Goal: Check status: Check status

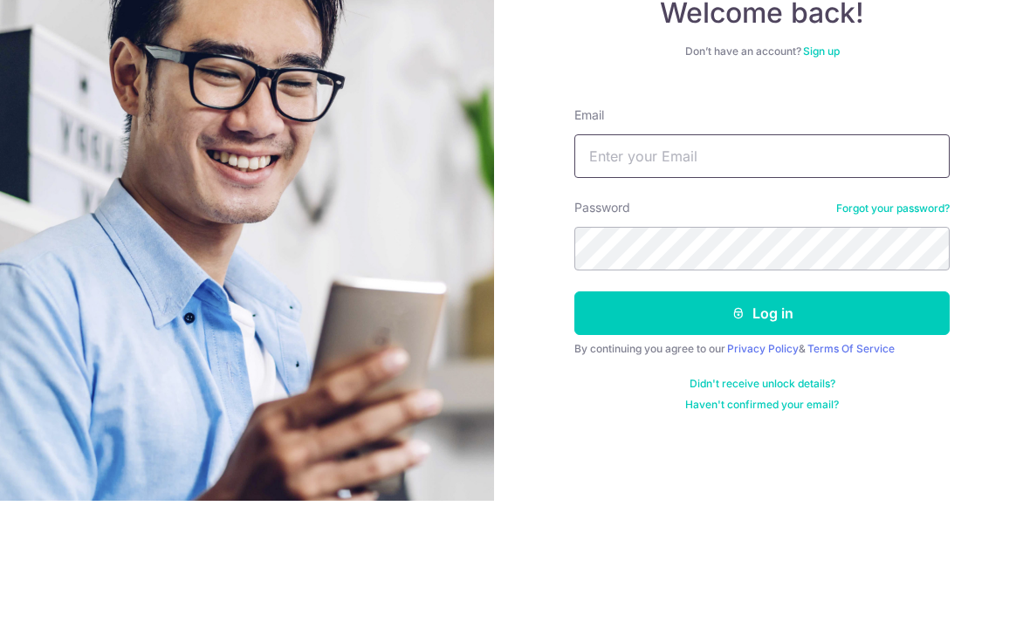
type input "[EMAIL_ADDRESS][DOMAIN_NAME]"
click at [762, 413] on button "Log in" at bounding box center [761, 435] width 375 height 44
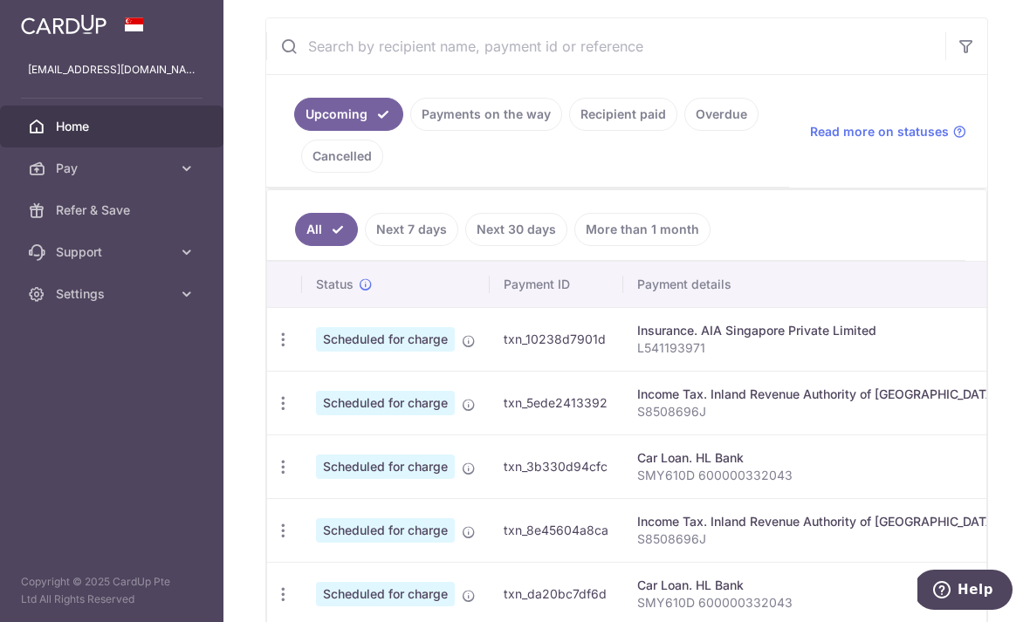
click at [410, 131] on link "Payments on the way" at bounding box center [486, 114] width 152 height 33
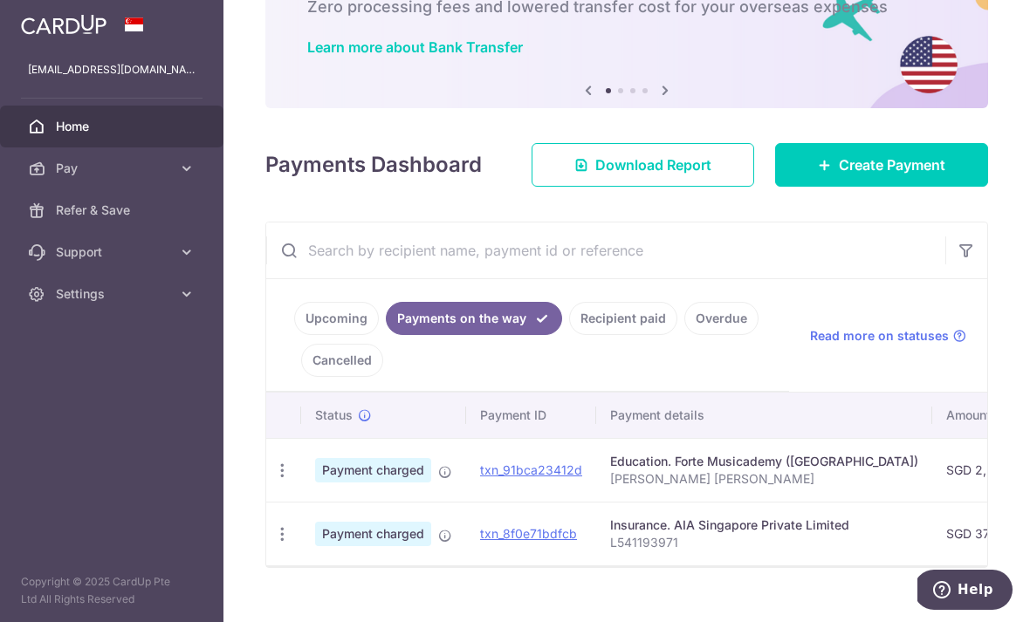
scroll to position [113, 0]
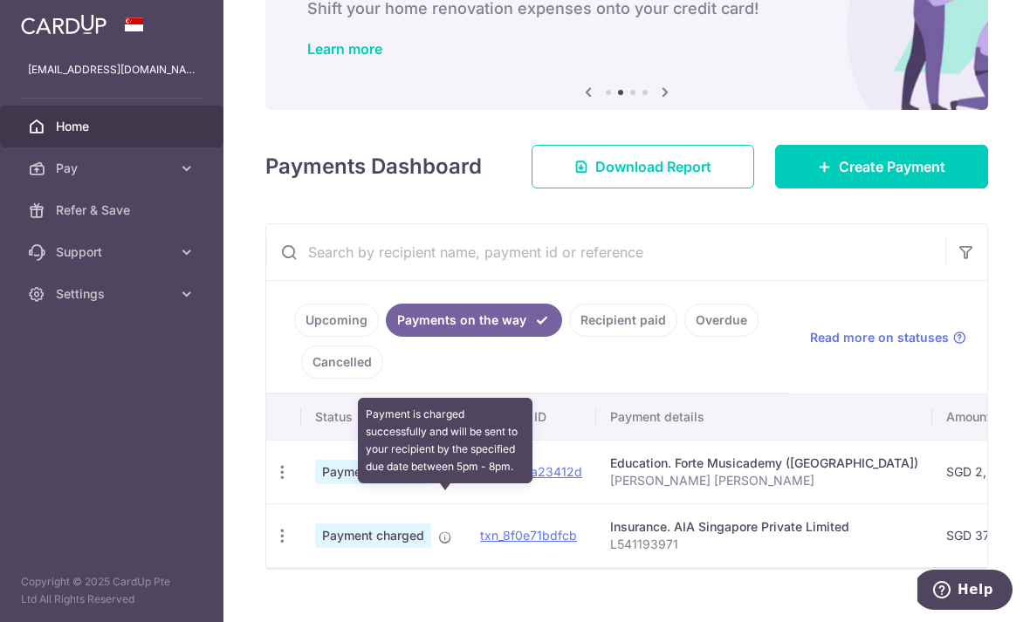
click at [438, 481] on icon at bounding box center [445, 474] width 14 height 14
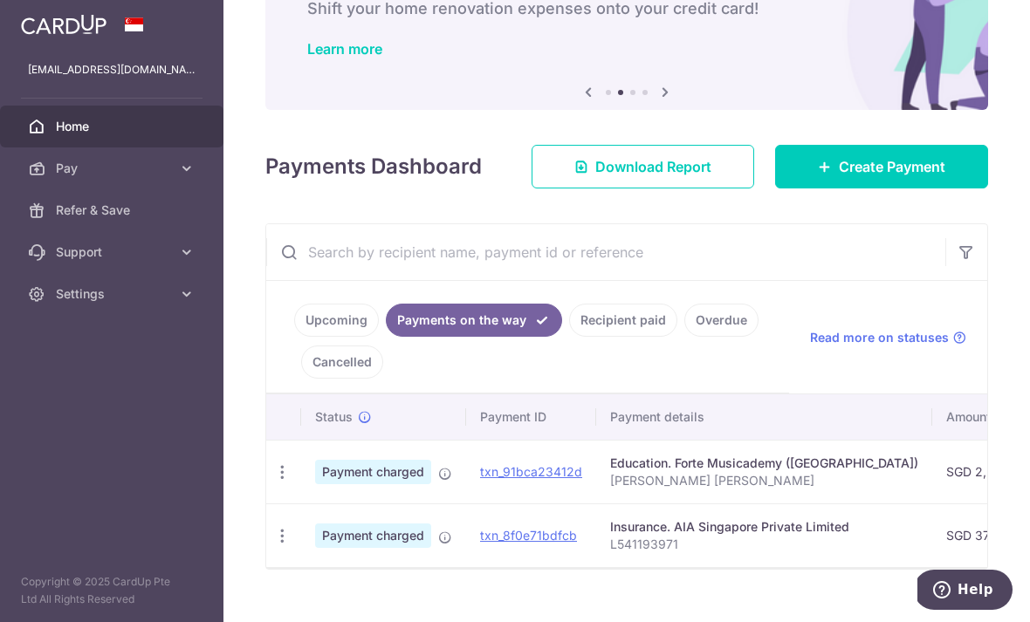
click at [294, 337] on link "Upcoming" at bounding box center [336, 320] width 85 height 33
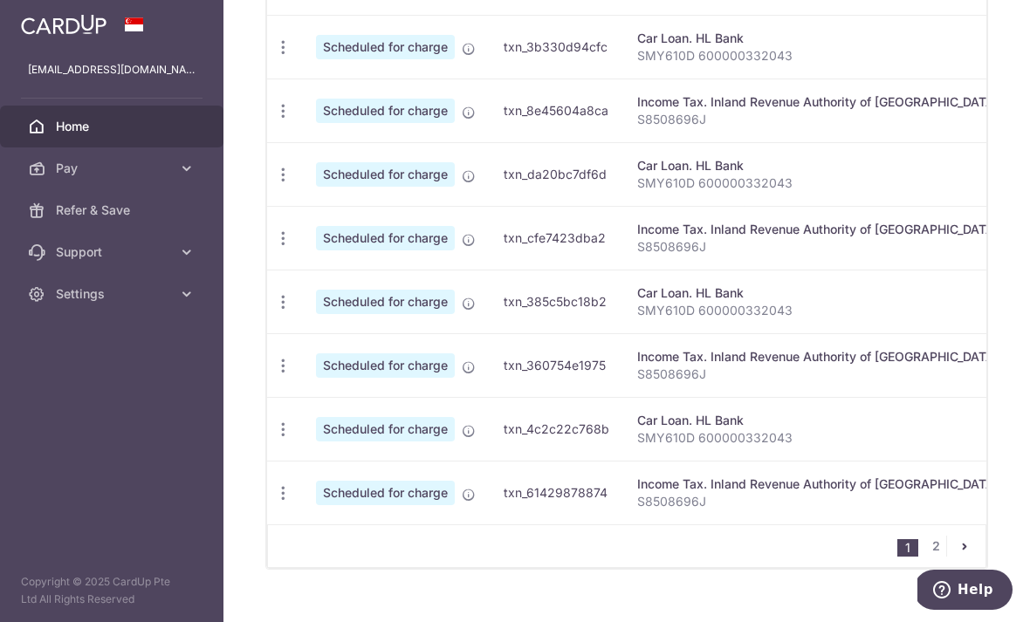
scroll to position [739, 0]
